Goal: Consume media (video, audio)

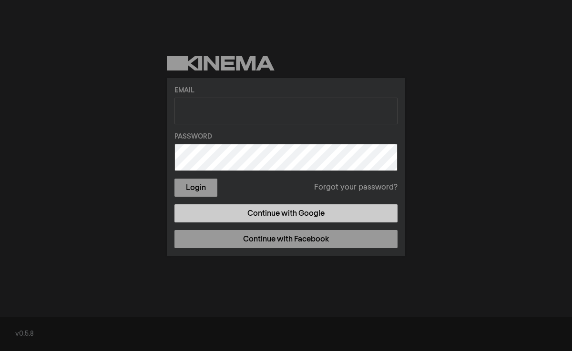
click at [269, 222] on link "Continue with Google" at bounding box center [285, 213] width 223 height 18
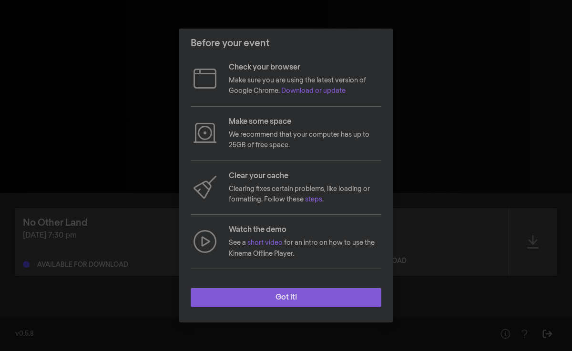
click at [292, 297] on button "Got it!" at bounding box center [286, 297] width 191 height 19
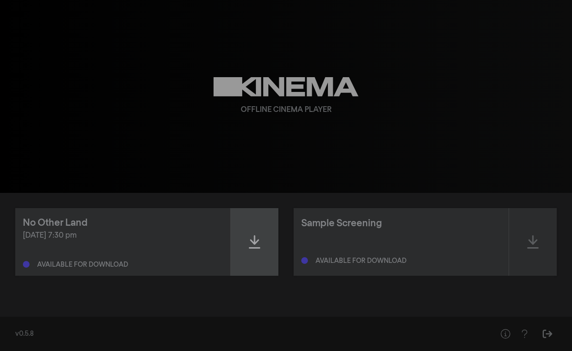
click at [254, 246] on icon at bounding box center [254, 241] width 11 height 15
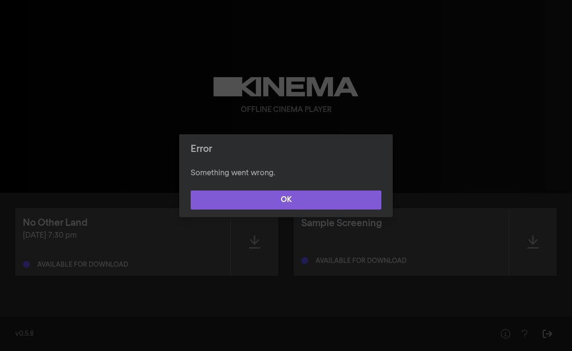
click at [301, 205] on button "OK" at bounding box center [286, 200] width 191 height 19
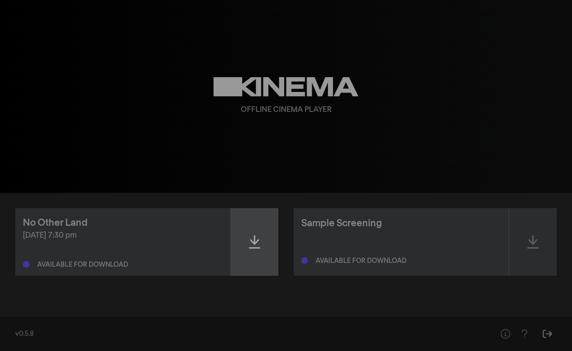
click at [252, 239] on icon at bounding box center [254, 241] width 11 height 15
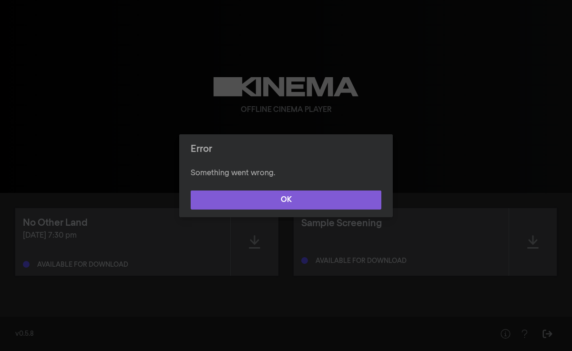
click at [270, 203] on button "OK" at bounding box center [286, 200] width 191 height 19
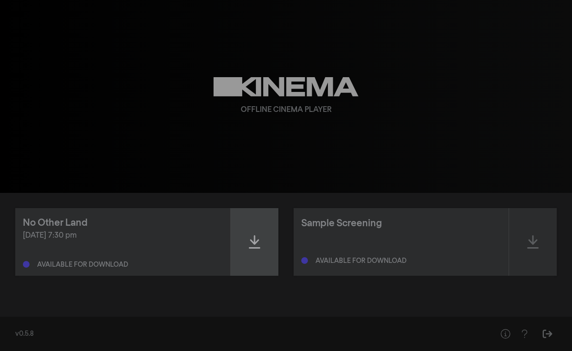
click at [254, 242] on icon at bounding box center [254, 241] width 11 height 13
click at [255, 239] on icon at bounding box center [254, 241] width 11 height 13
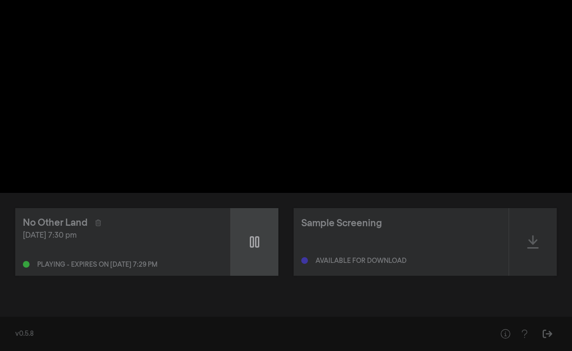
click at [256, 244] on icon at bounding box center [255, 241] width 10 height 15
type input "24.115119"
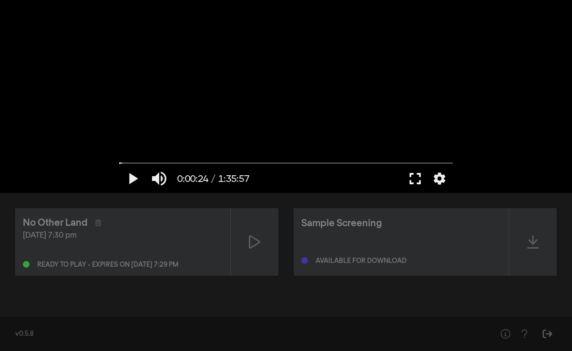
click at [419, 178] on button "fullscreen" at bounding box center [415, 178] width 27 height 29
